Goal: Information Seeking & Learning: Find specific fact

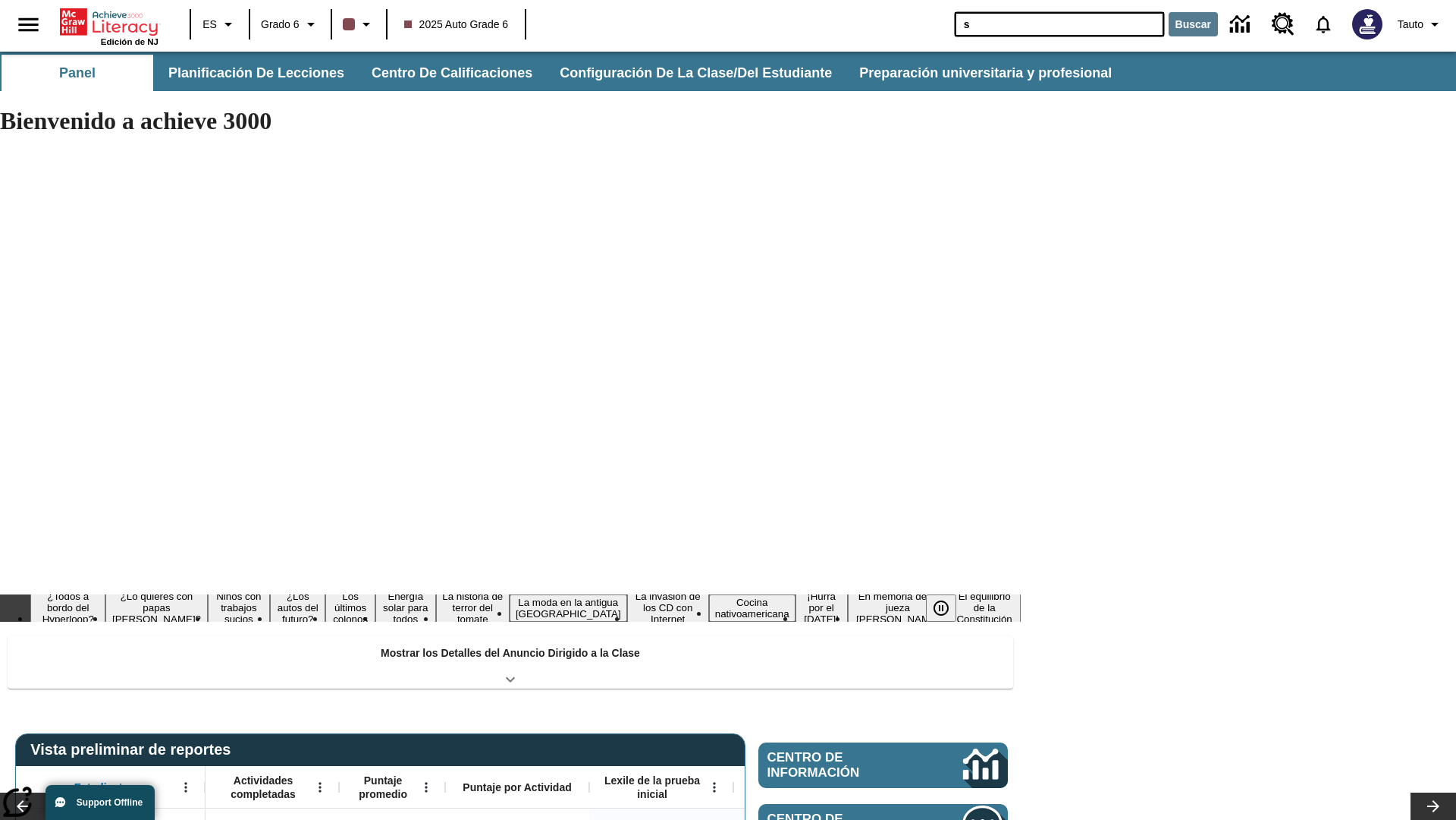
type input "s"
click at [1190, 24] on button "Buscar" at bounding box center [1194, 24] width 50 height 24
